Goal: Find specific page/section: Find specific page/section

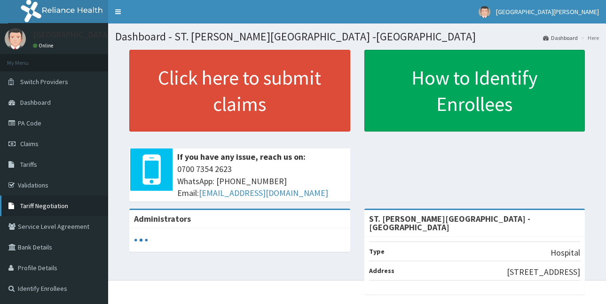
click at [57, 206] on span "Tariff Negotiation" at bounding box center [44, 206] width 48 height 8
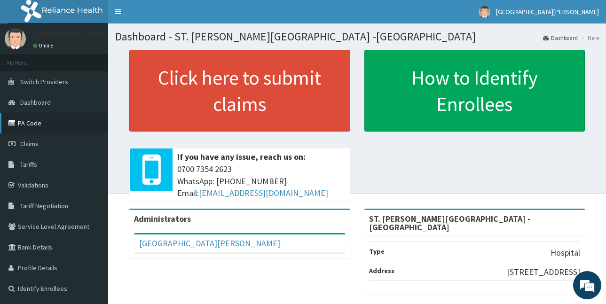
click at [24, 120] on link "PA Code" at bounding box center [54, 123] width 108 height 21
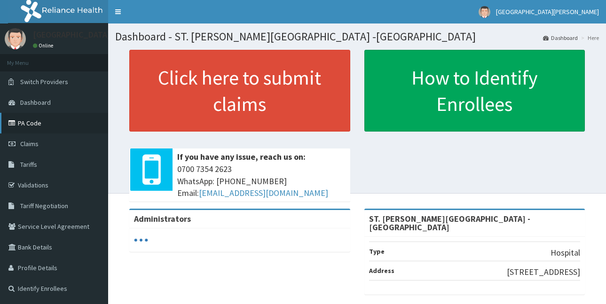
click at [13, 117] on link "PA Code" at bounding box center [54, 123] width 108 height 21
